Goal: Book appointment/travel/reservation

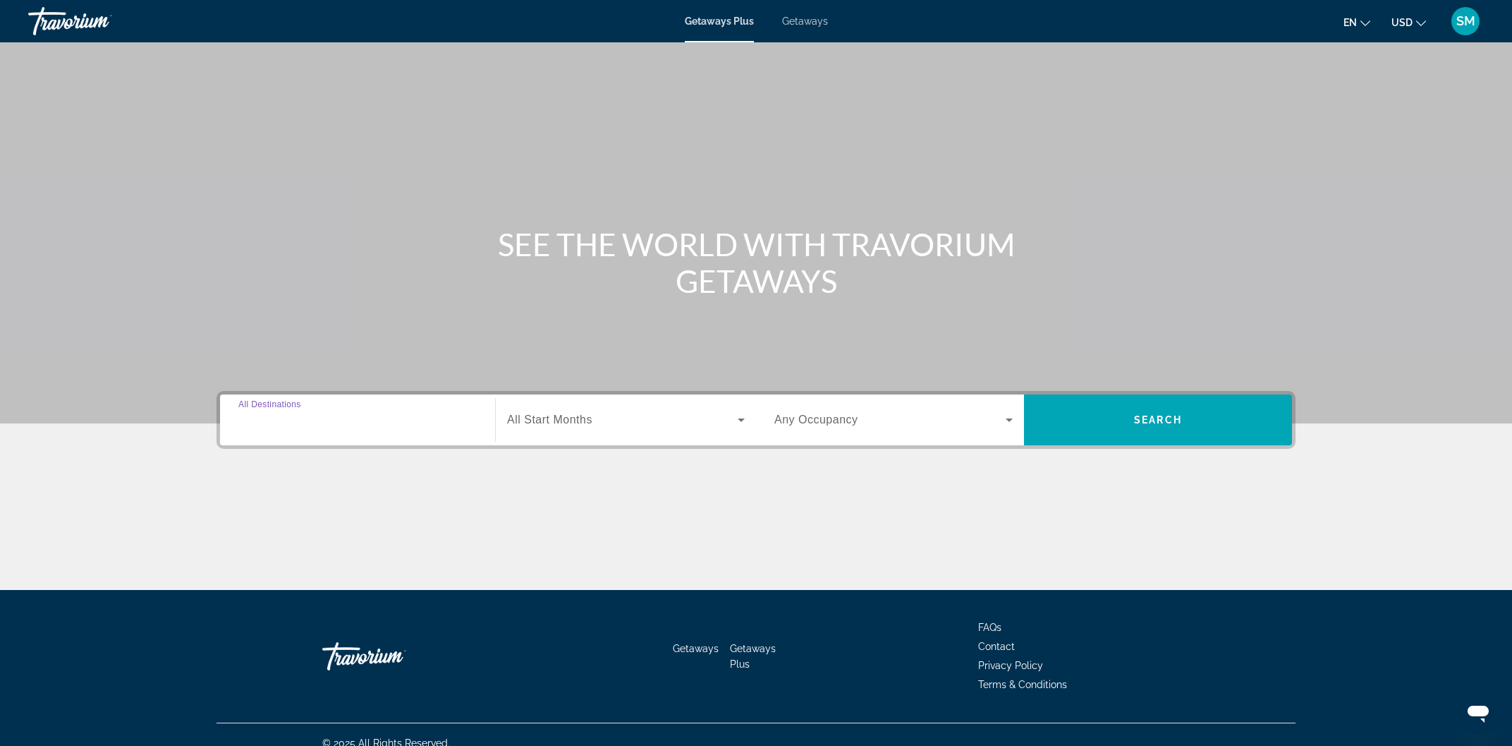
click at [361, 419] on input "Destination All Destinations" at bounding box center [357, 420] width 238 height 17
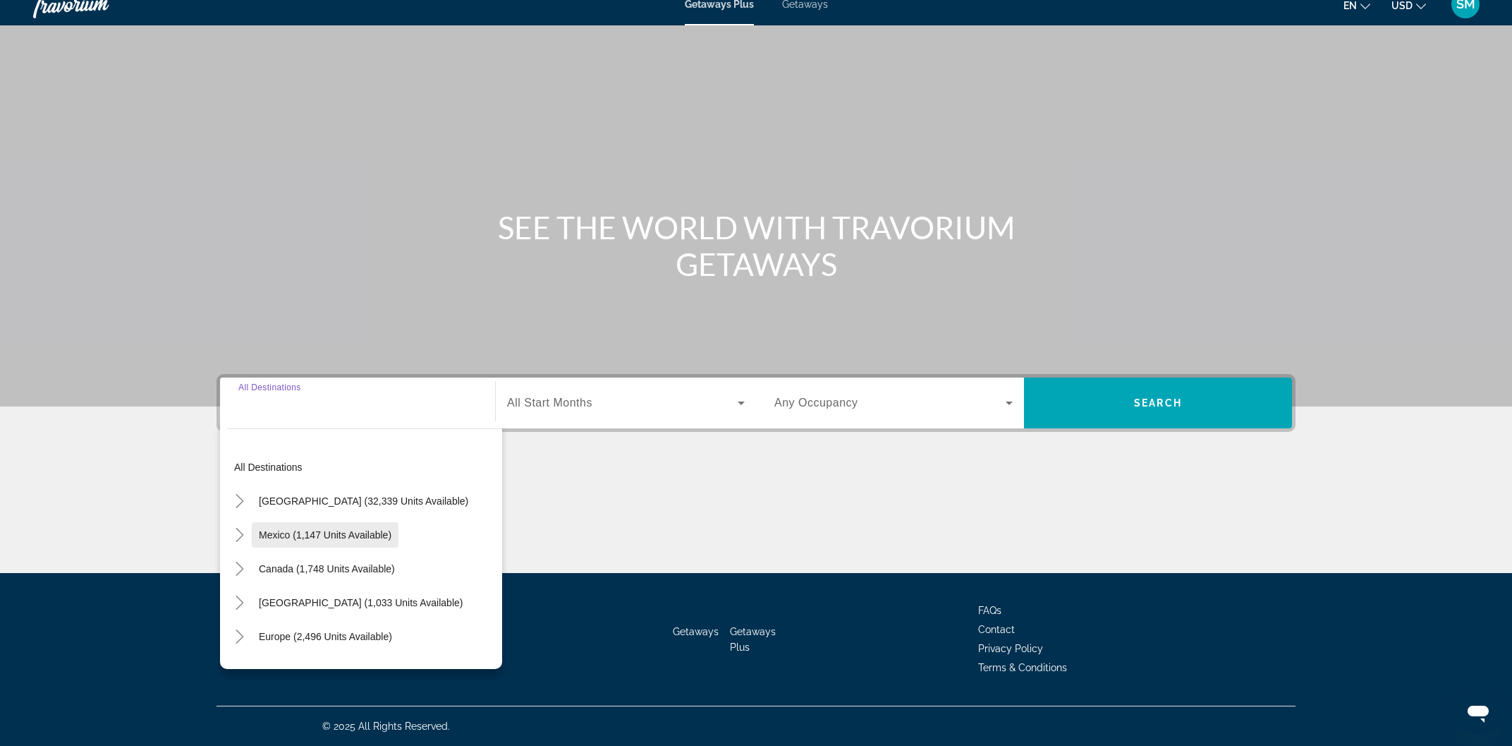
click at [277, 533] on span "Mexico (1,147 units available)" at bounding box center [325, 534] width 133 height 11
type input "**********"
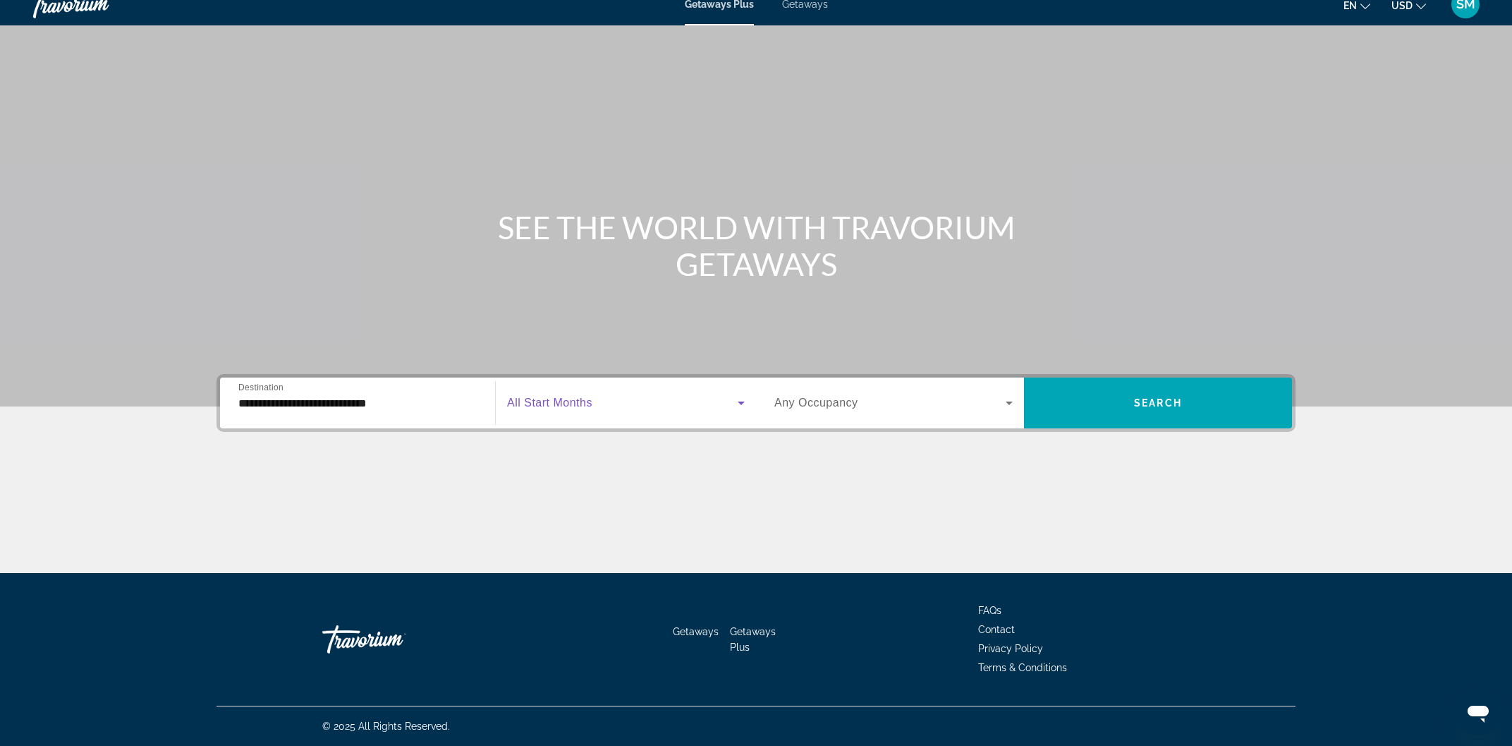
click at [659, 408] on span "Search widget" at bounding box center [622, 402] width 231 height 17
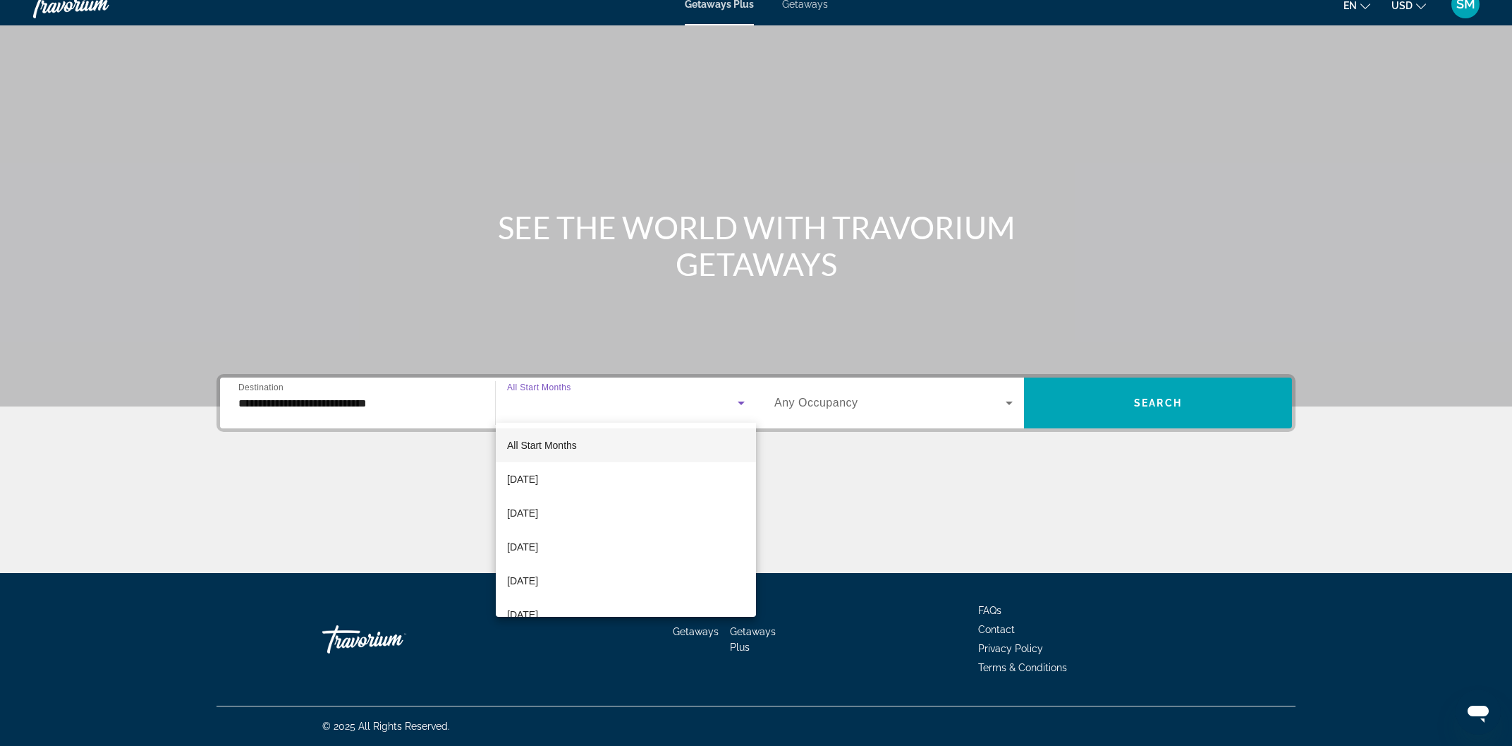
click at [659, 408] on div at bounding box center [756, 373] width 1512 height 746
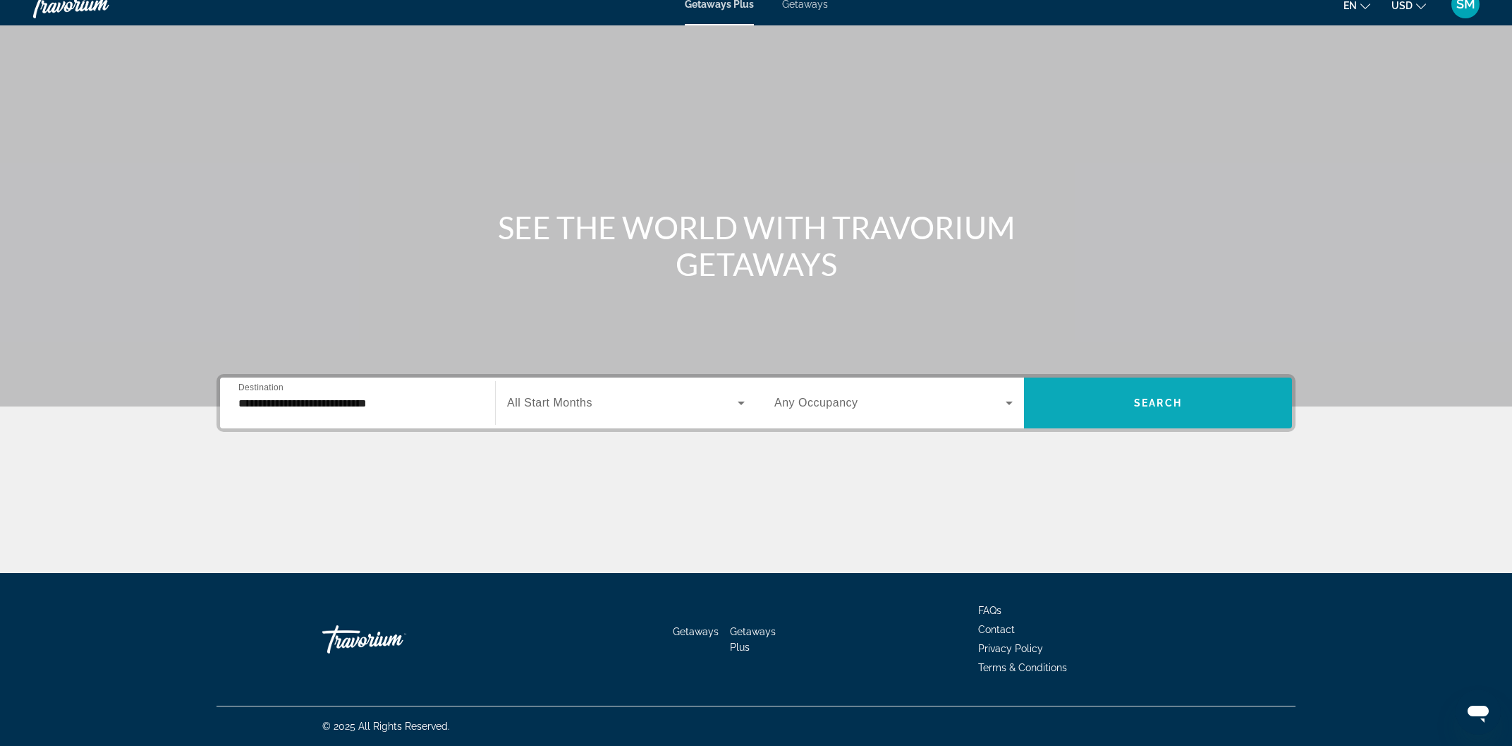
click at [1147, 406] on span "Search" at bounding box center [1158, 402] width 48 height 11
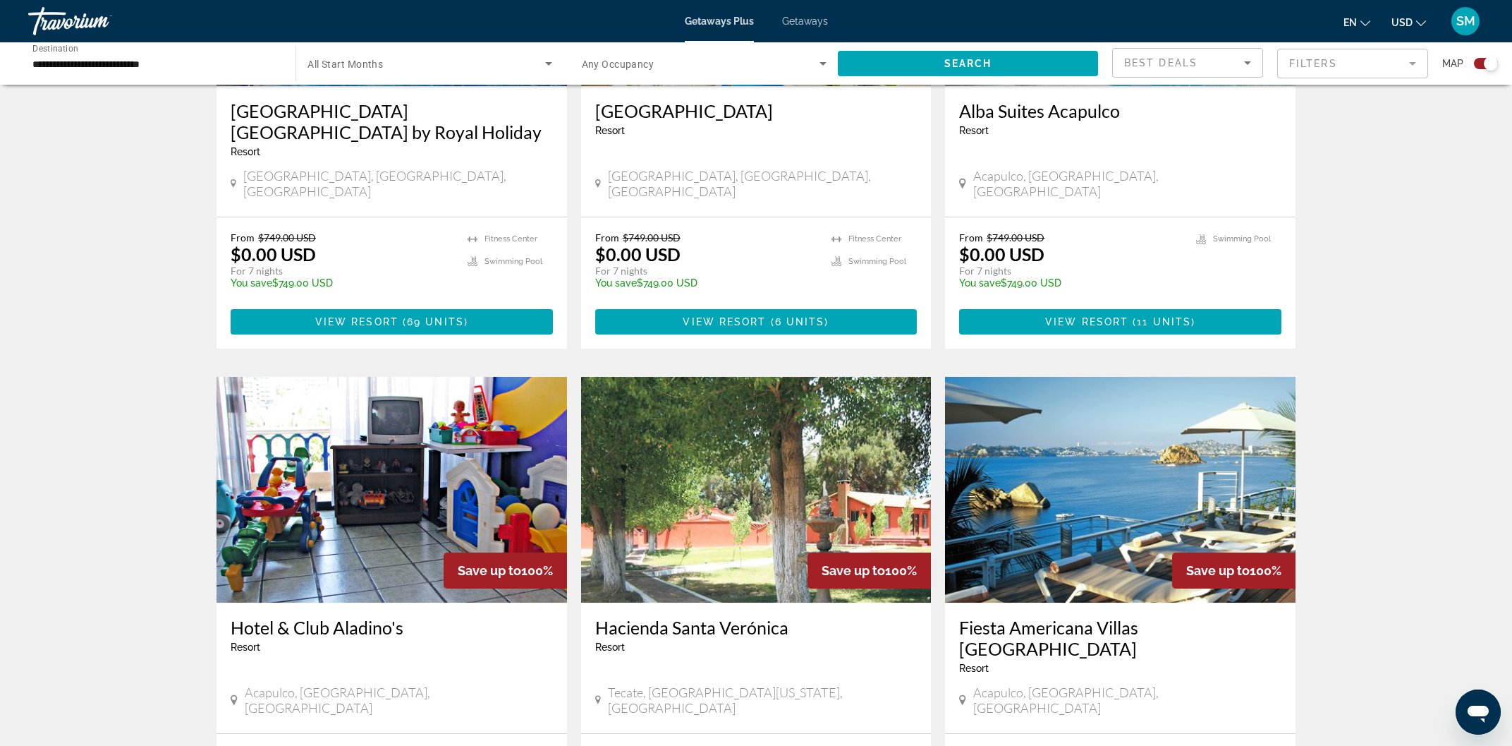
scroll to position [2016, 0]
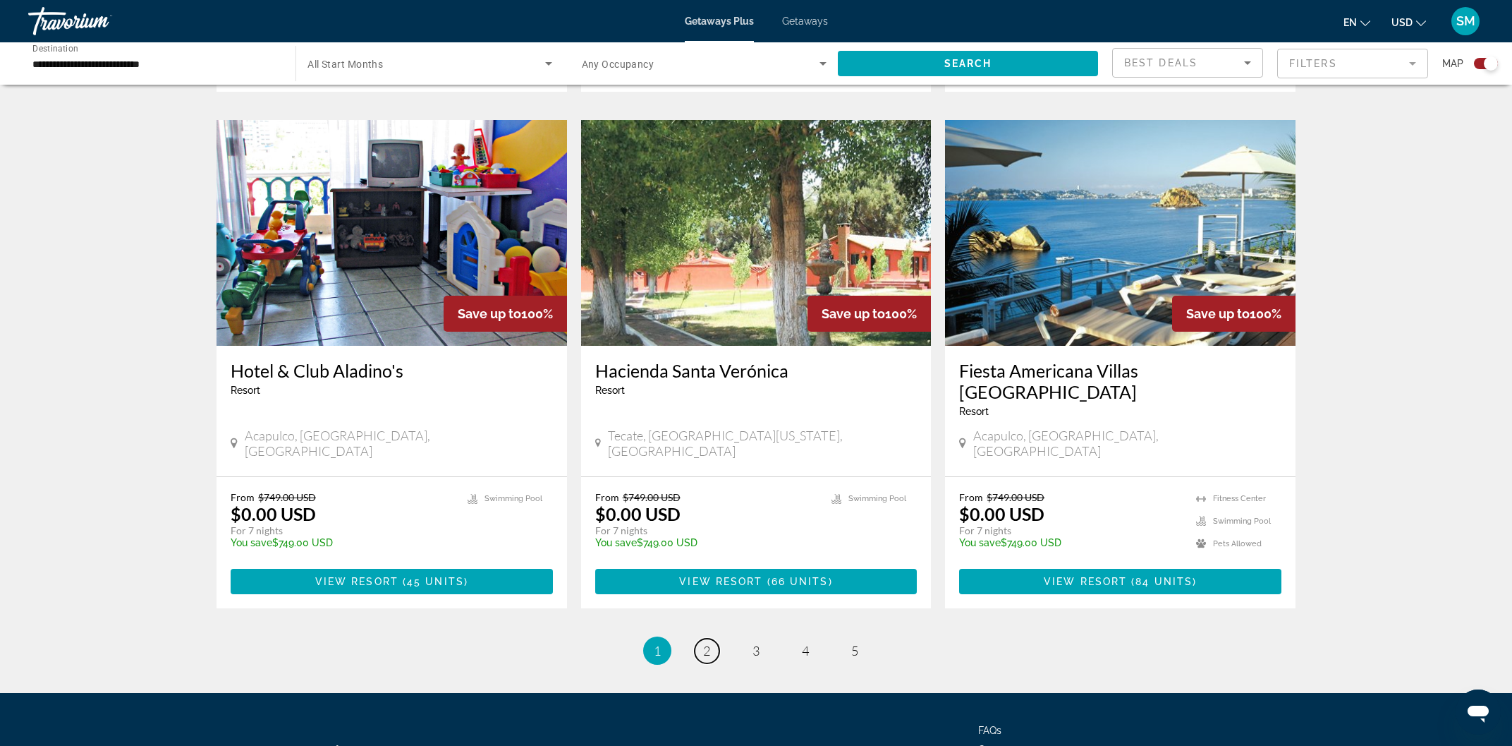
click at [703, 643] on span "2" at bounding box center [706, 651] width 7 height 16
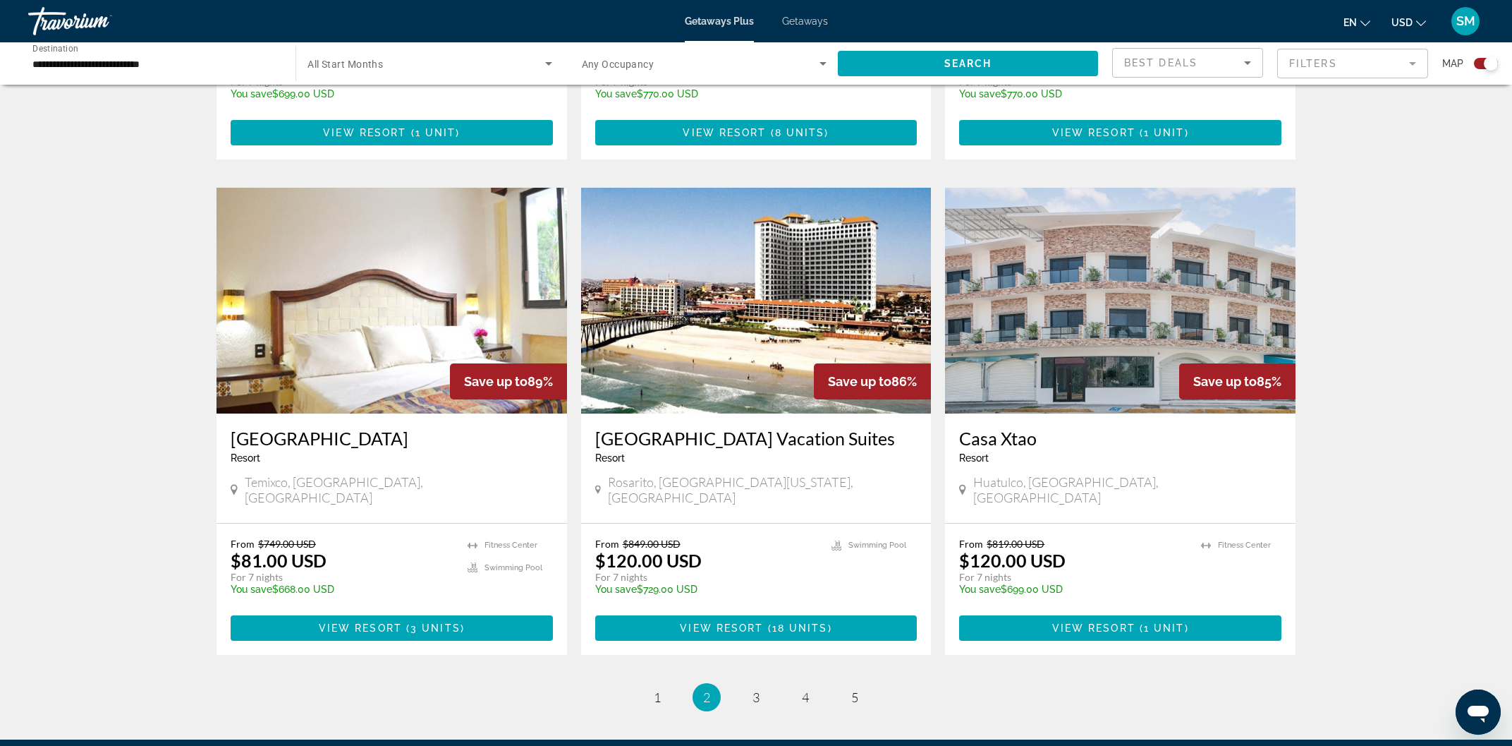
scroll to position [1973, 0]
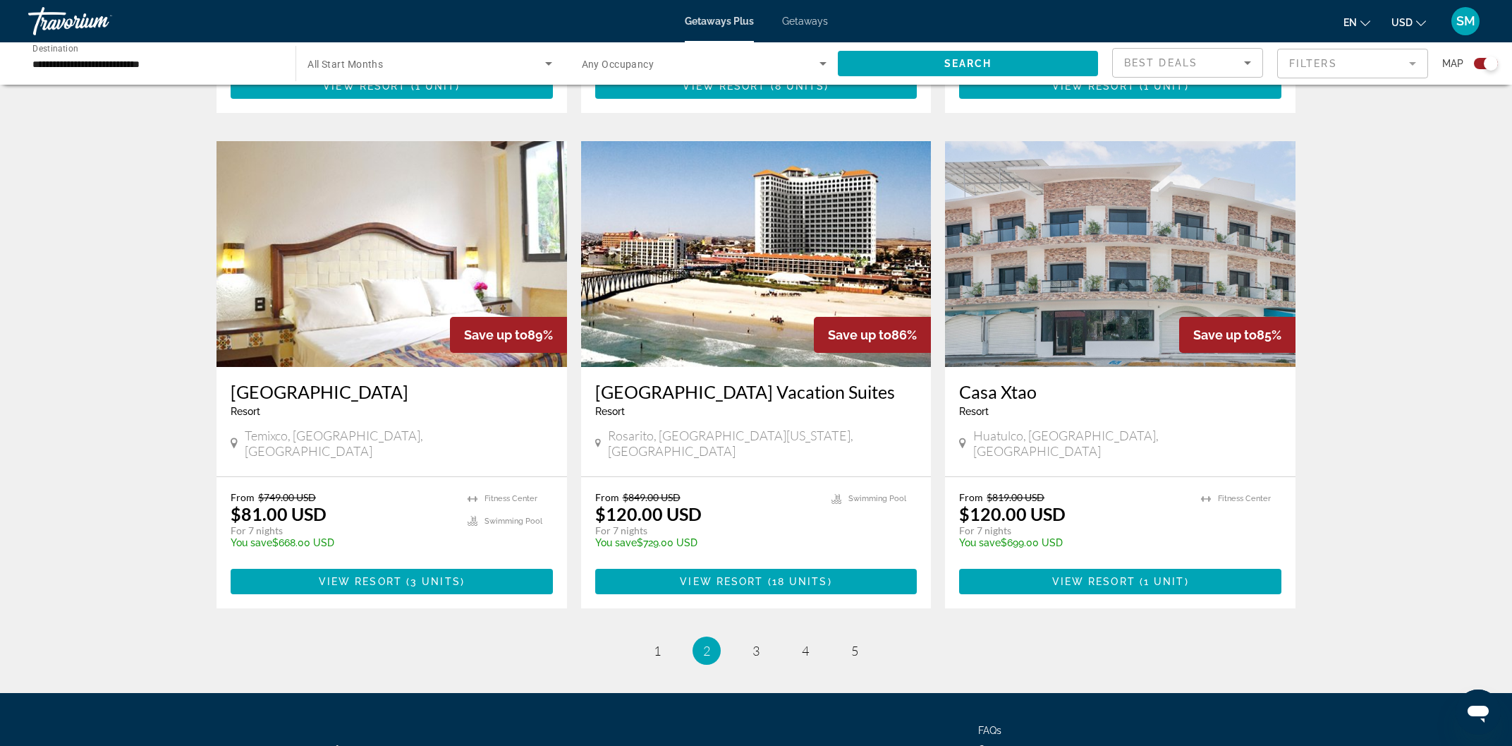
click at [766, 636] on ul "2 / 5 page 1 You're on page 2 page 3 page 4 page 5" at bounding box center [756, 650] width 1079 height 28
click at [749, 638] on link "page 3" at bounding box center [756, 650] width 25 height 25
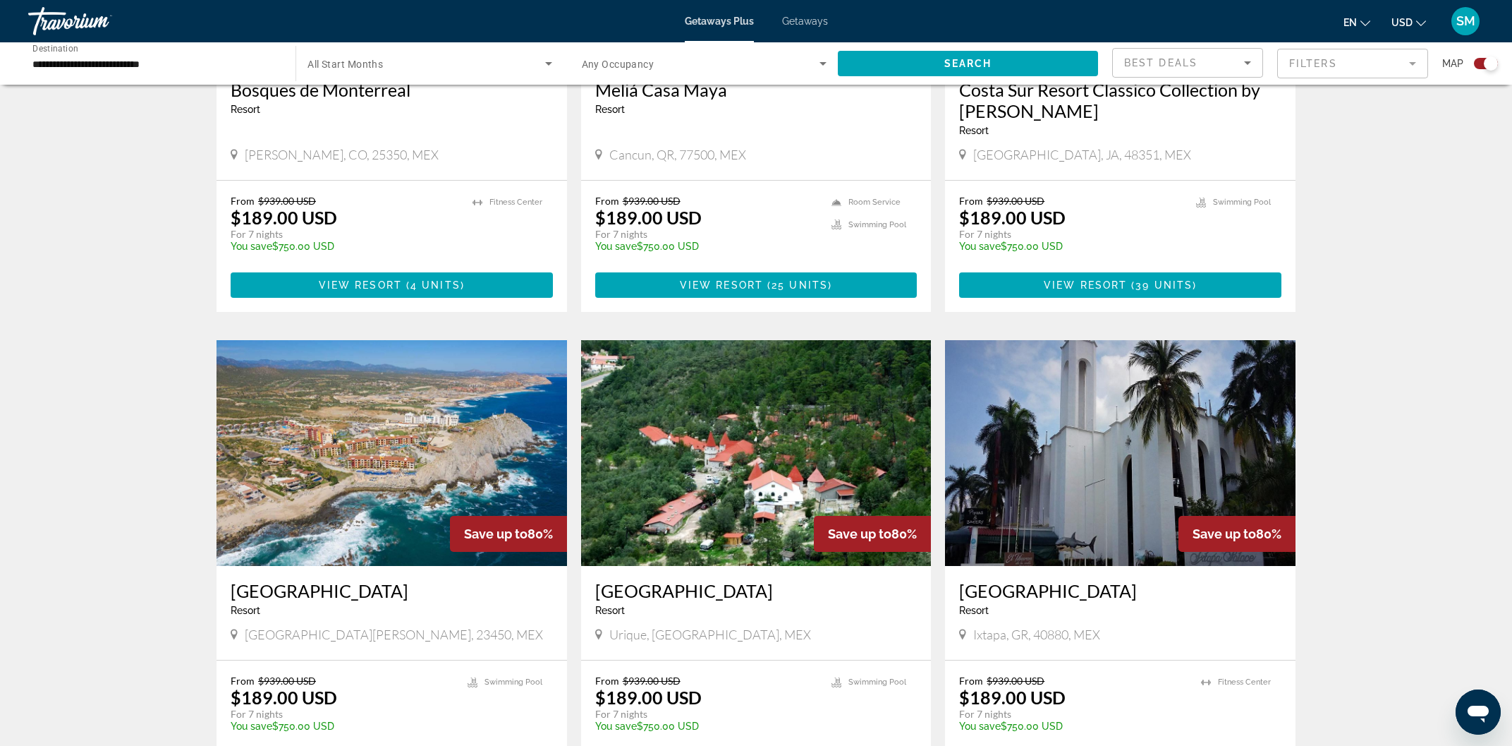
scroll to position [1253, 0]
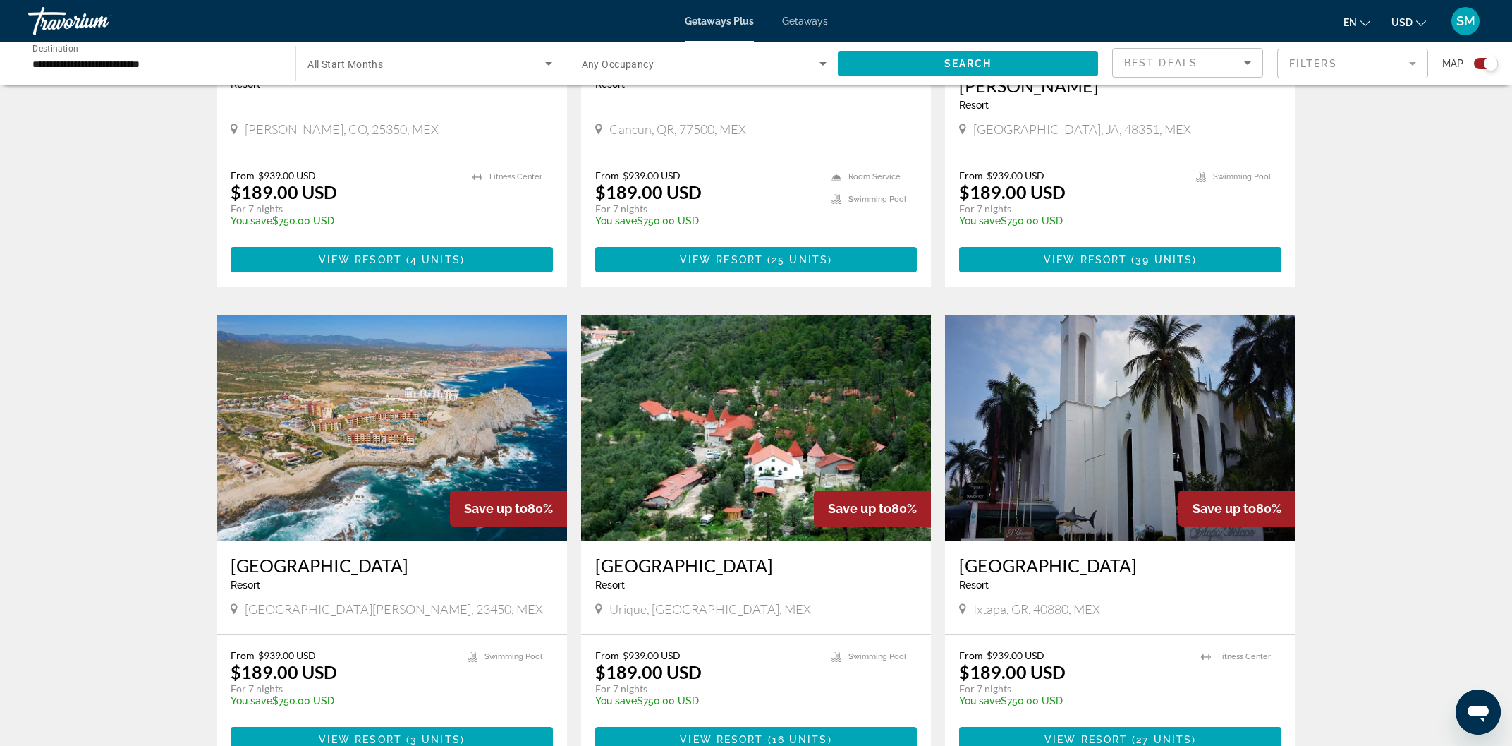
click at [396, 403] on img "Main content" at bounding box center [392, 428] width 351 height 226
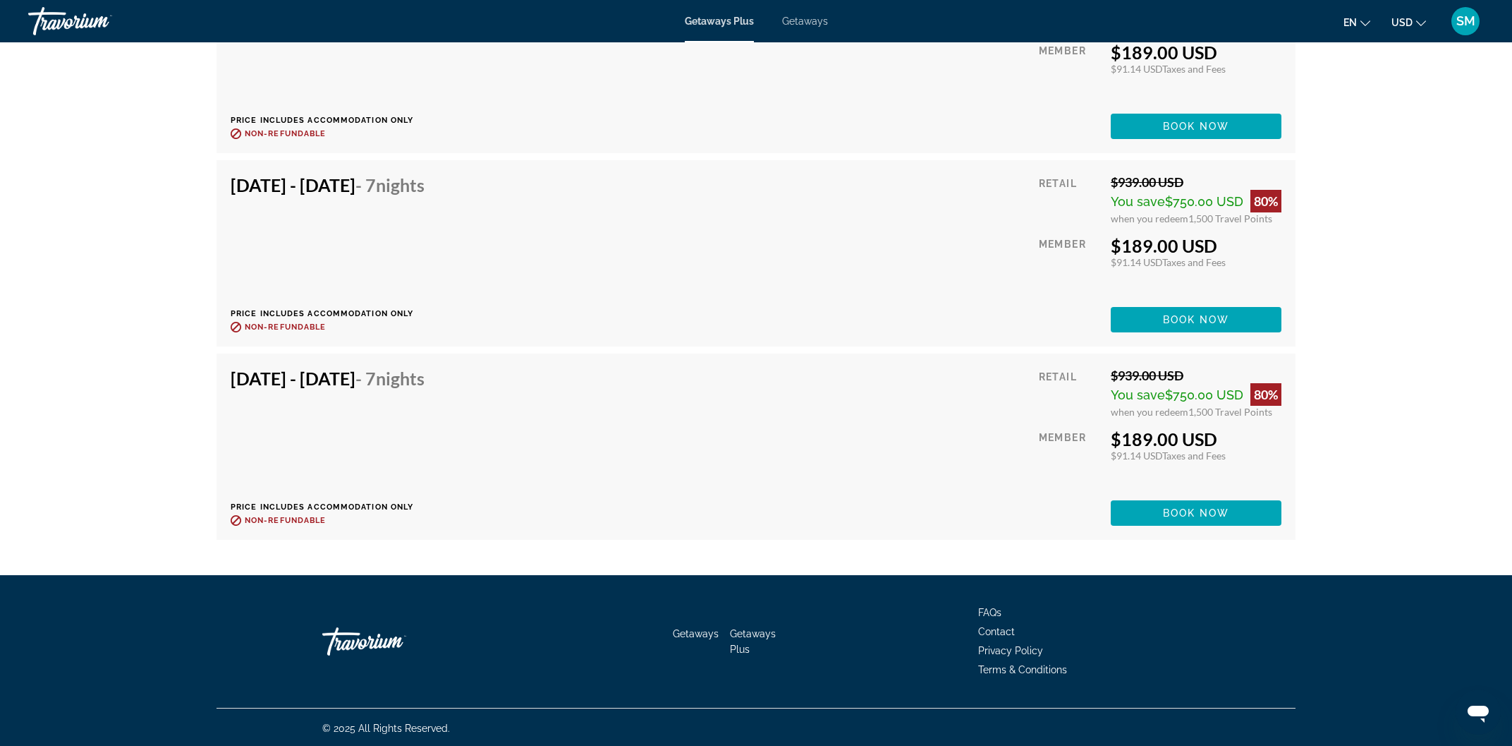
scroll to position [2611, 0]
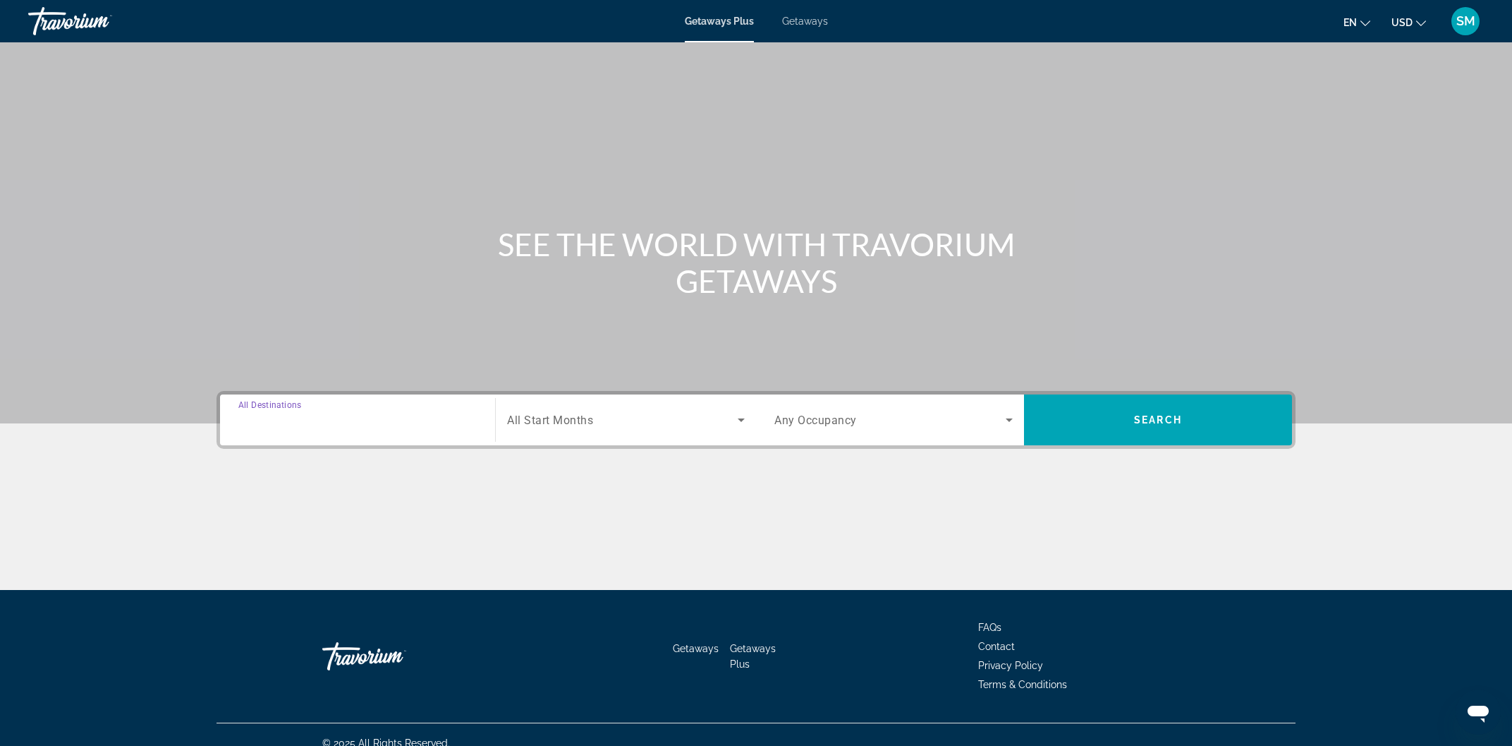
click at [358, 420] on input "Destination All Destinations" at bounding box center [357, 420] width 238 height 17
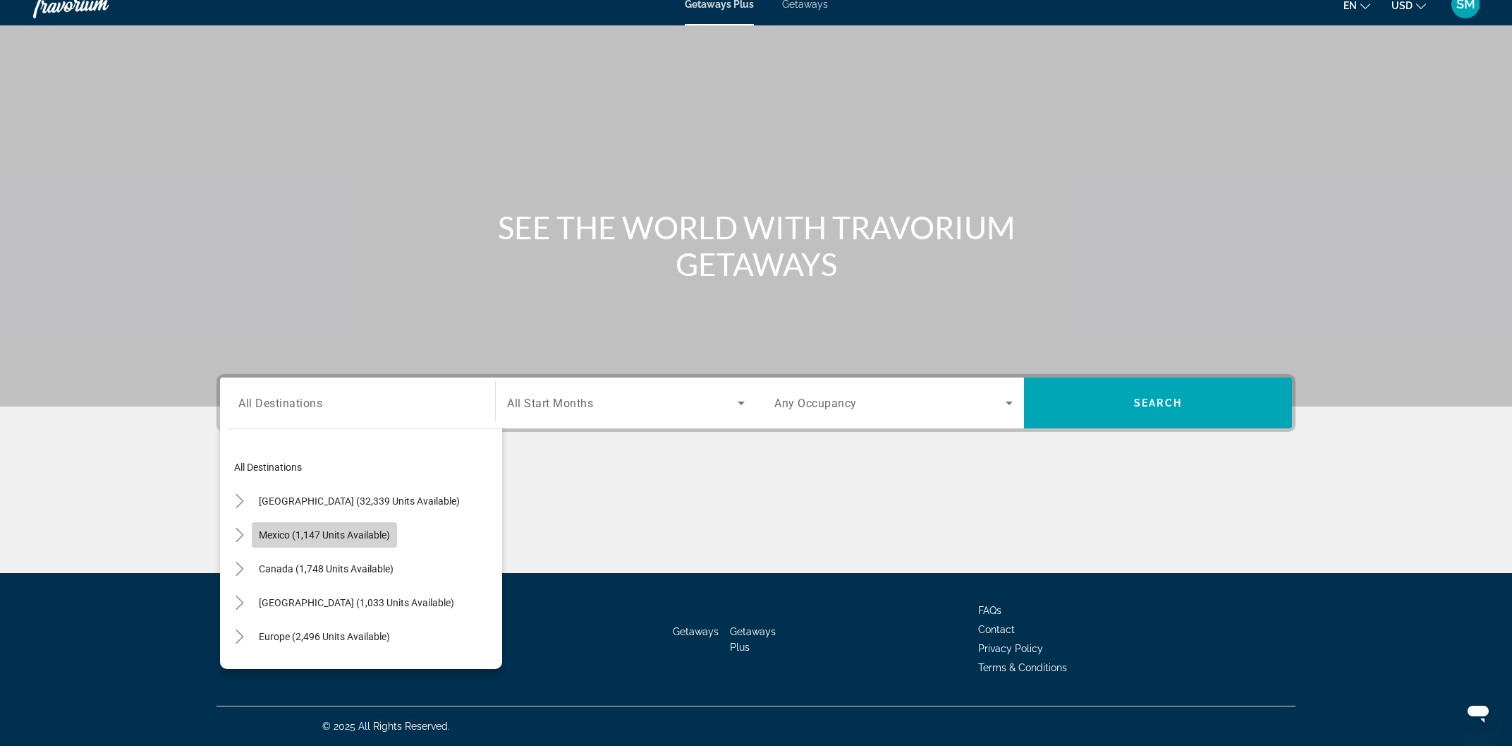
click at [311, 533] on span "Mexico (1,147 units available)" at bounding box center [324, 534] width 131 height 11
type input "**********"
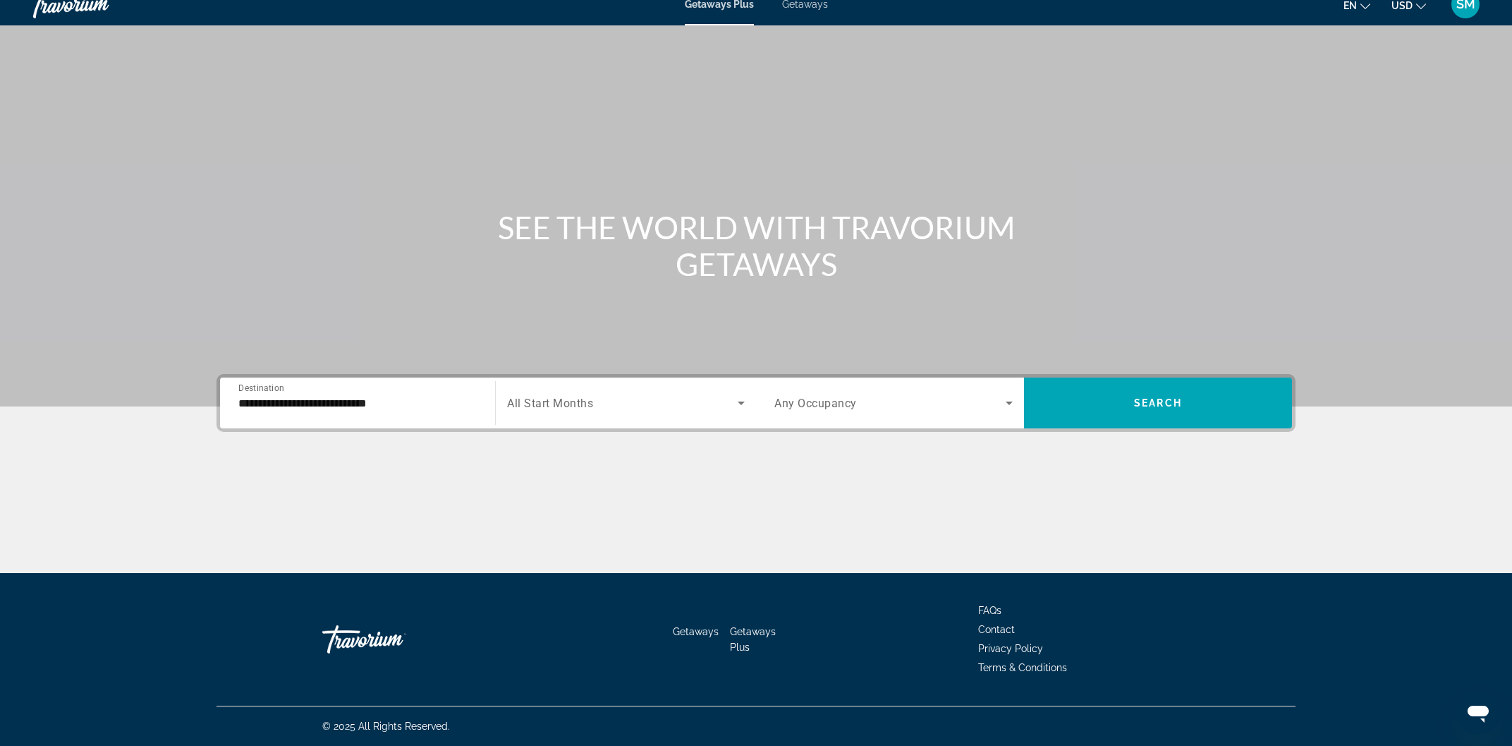
click at [588, 412] on div "Search widget" at bounding box center [626, 402] width 238 height 39
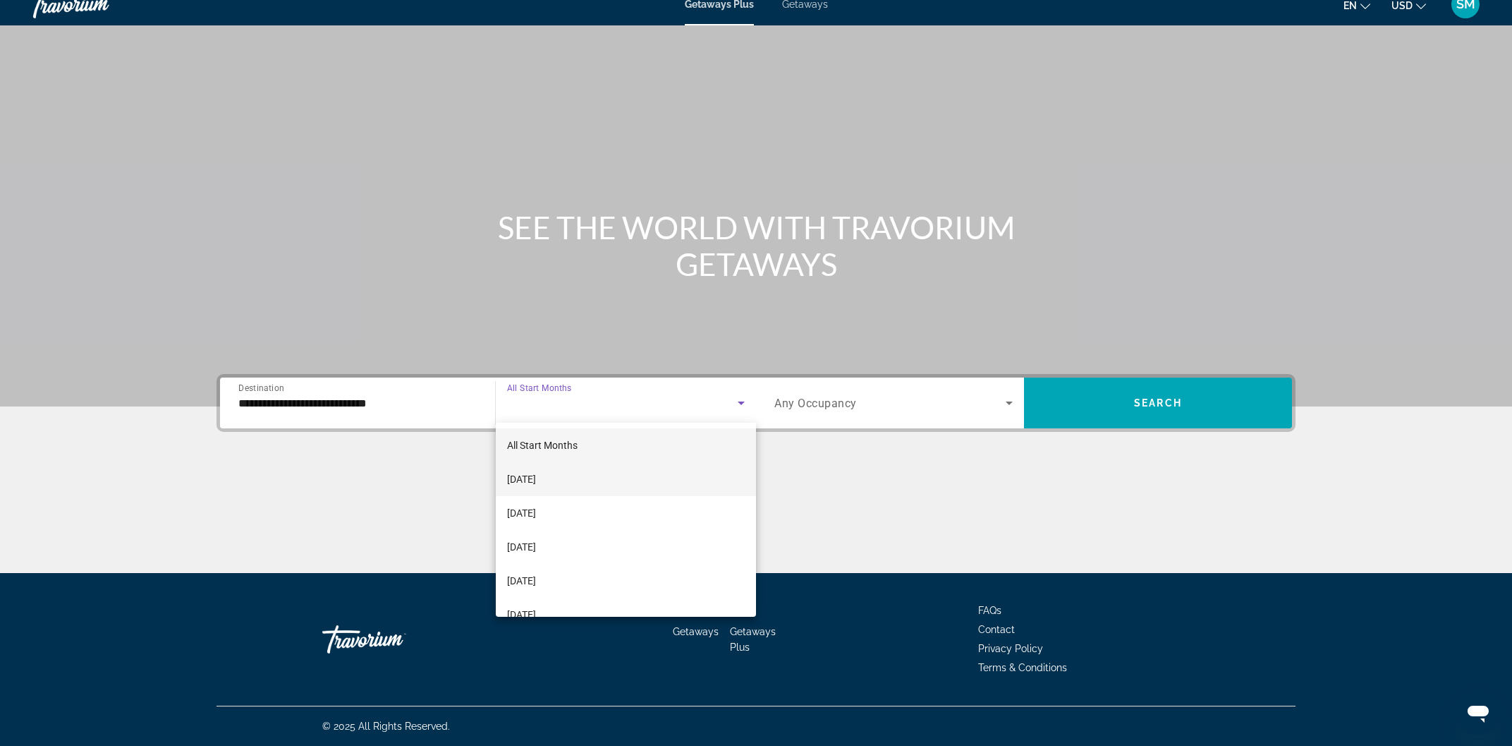
click at [536, 479] on span "[DATE]" at bounding box center [521, 478] width 29 height 17
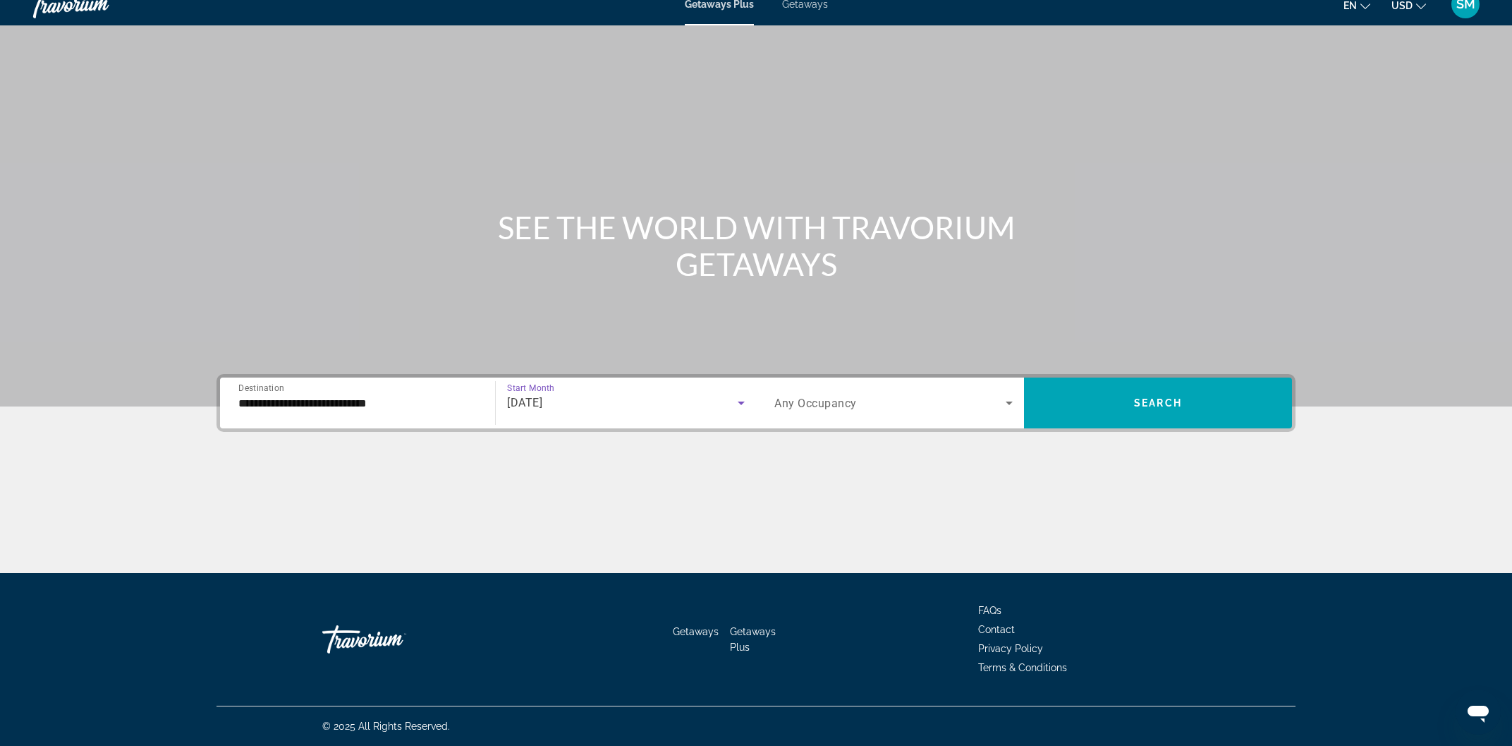
click at [620, 403] on div "[DATE]" at bounding box center [622, 402] width 231 height 17
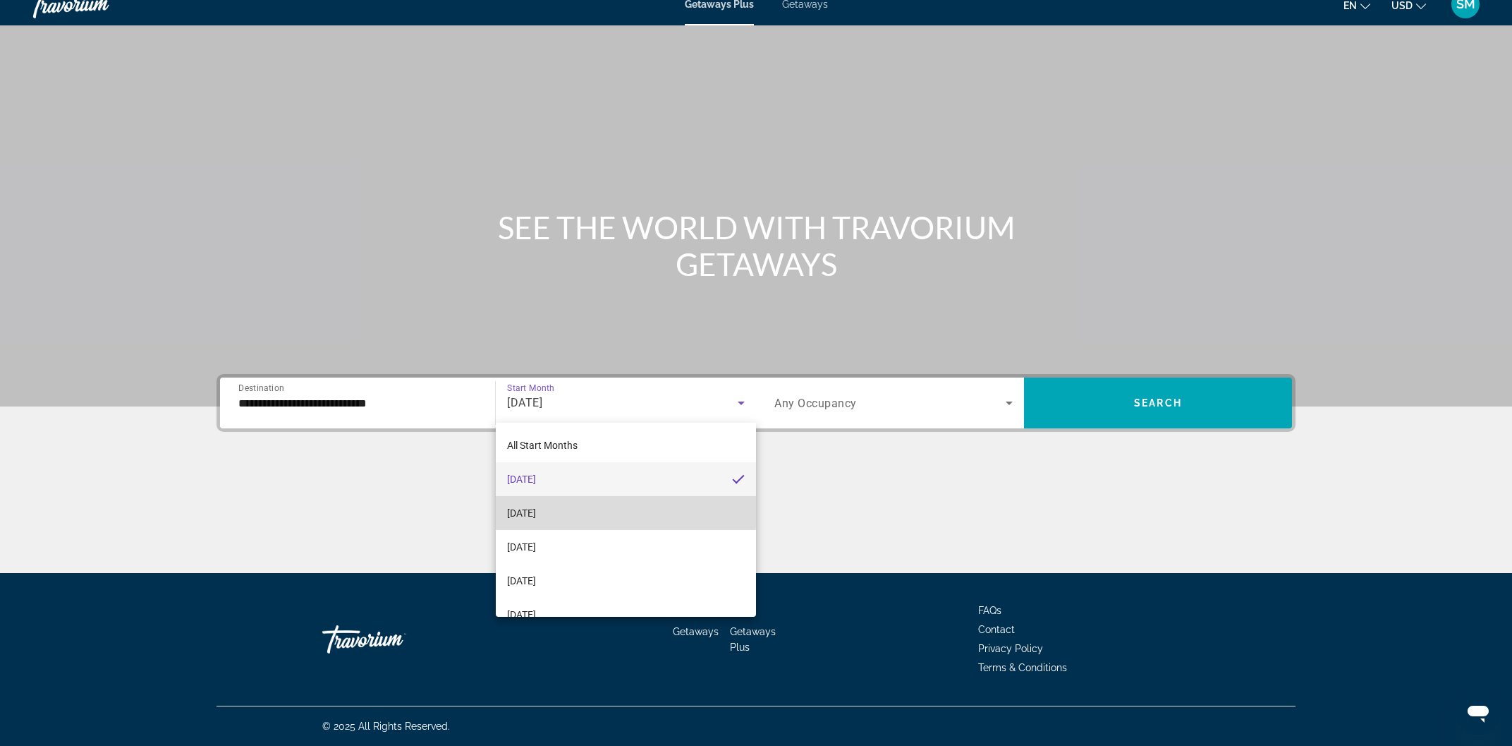
click at [536, 509] on span "[DATE]" at bounding box center [521, 512] width 29 height 17
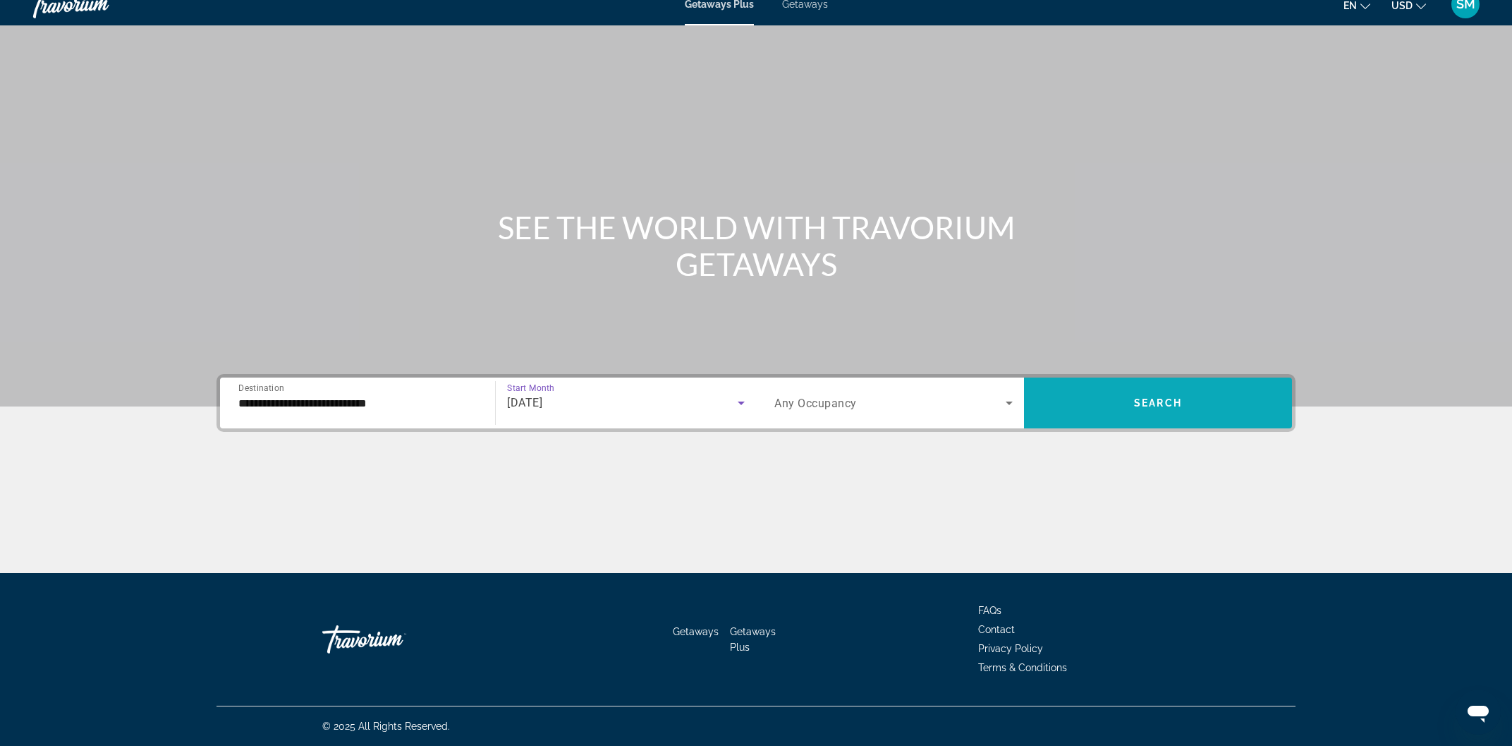
click at [1169, 401] on span "Search" at bounding box center [1158, 402] width 48 height 11
